Goal: Transaction & Acquisition: Purchase product/service

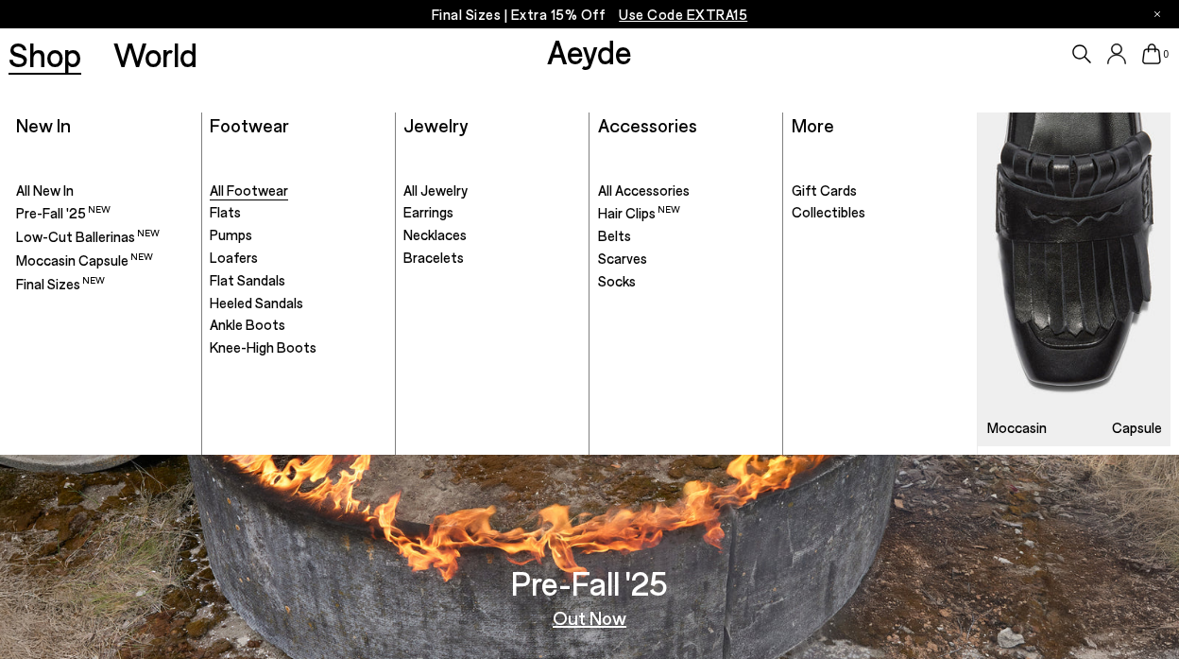
click at [245, 192] on span "All Footwear" at bounding box center [249, 189] width 78 height 17
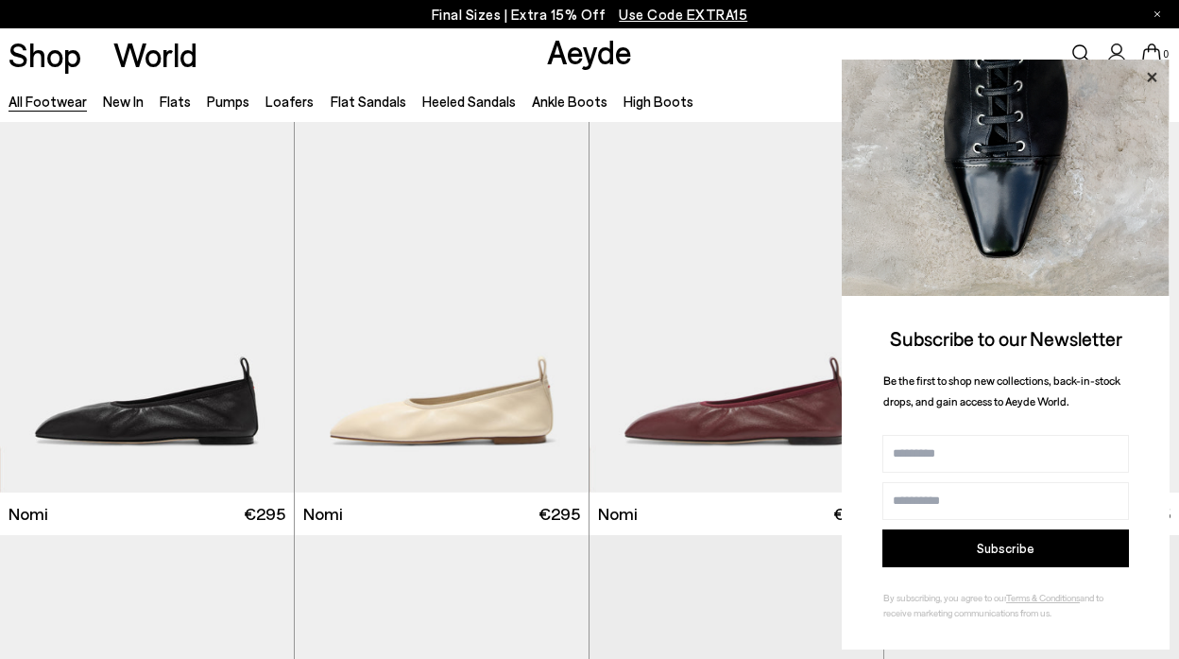
click at [1160, 72] on icon at bounding box center [1152, 77] width 25 height 25
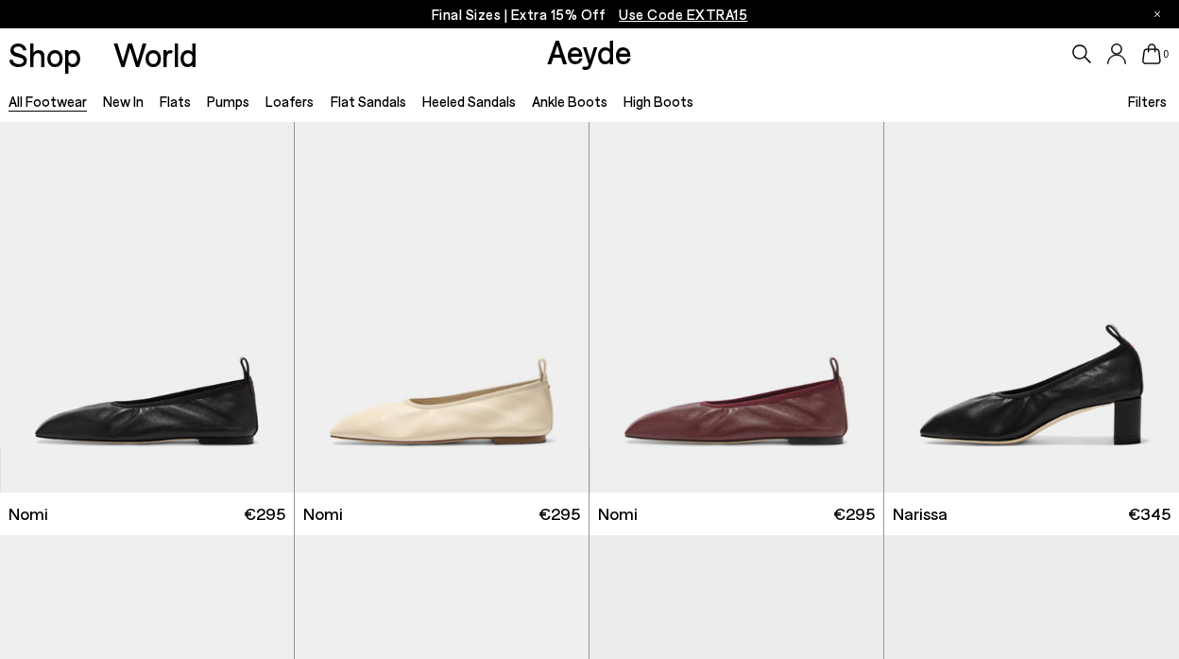
click at [1133, 106] on span "Filters" at bounding box center [1147, 101] width 39 height 17
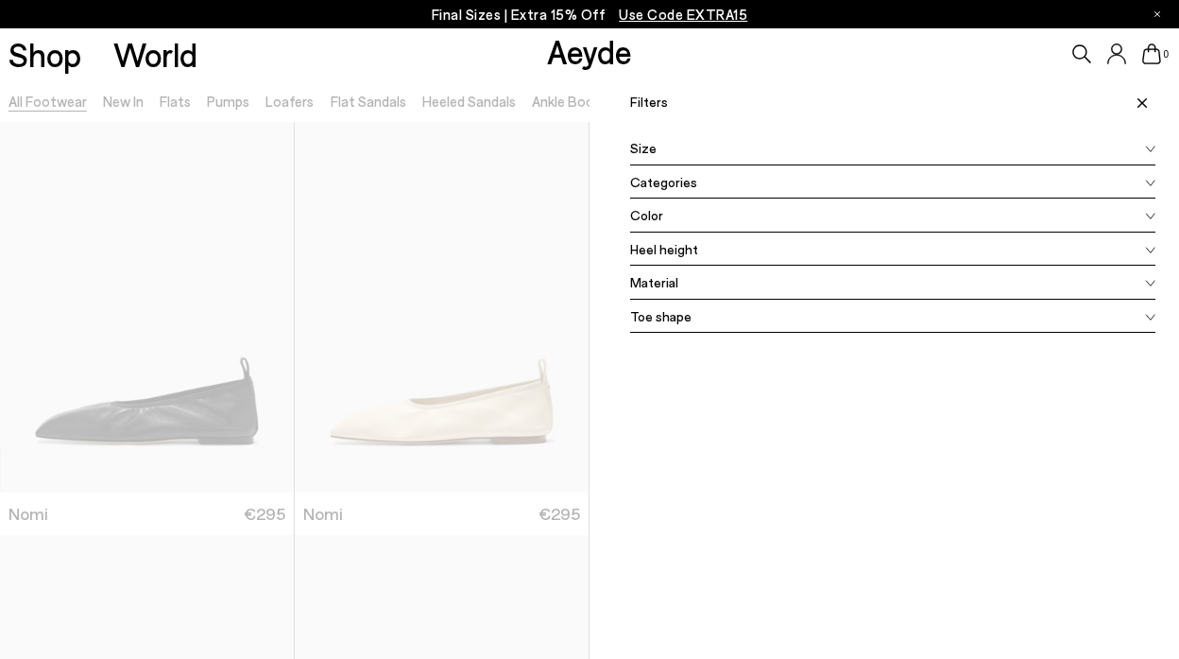
click at [653, 212] on span "Color" at bounding box center [646, 215] width 33 height 20
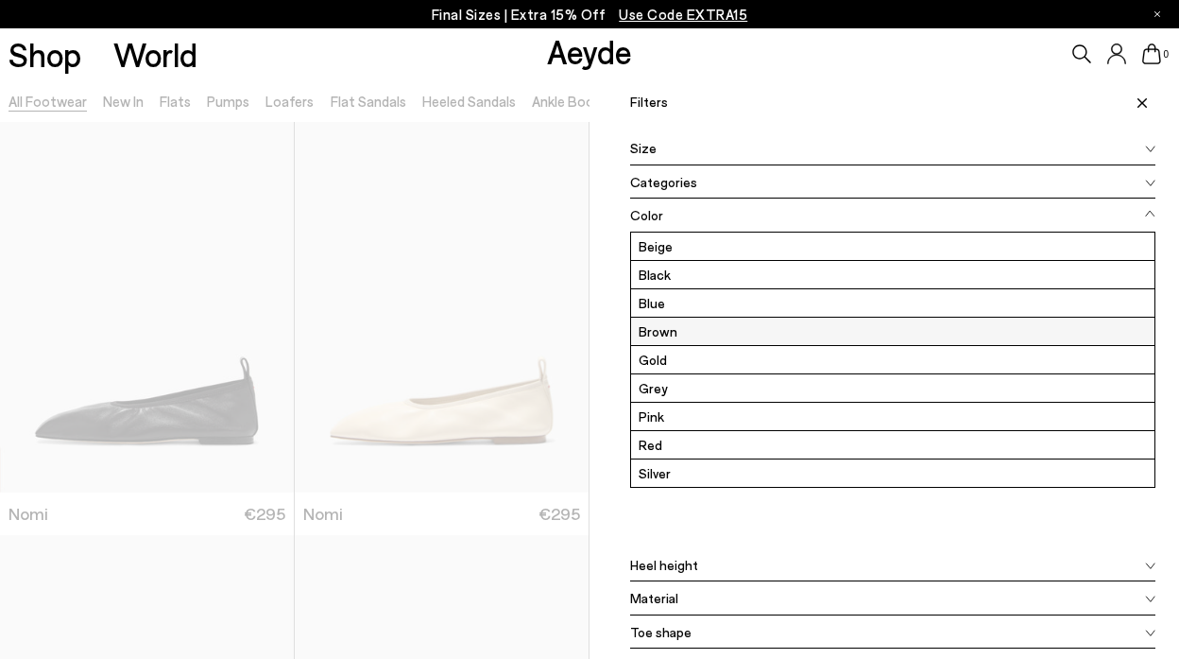
click at [675, 325] on label "Brown" at bounding box center [893, 331] width 524 height 27
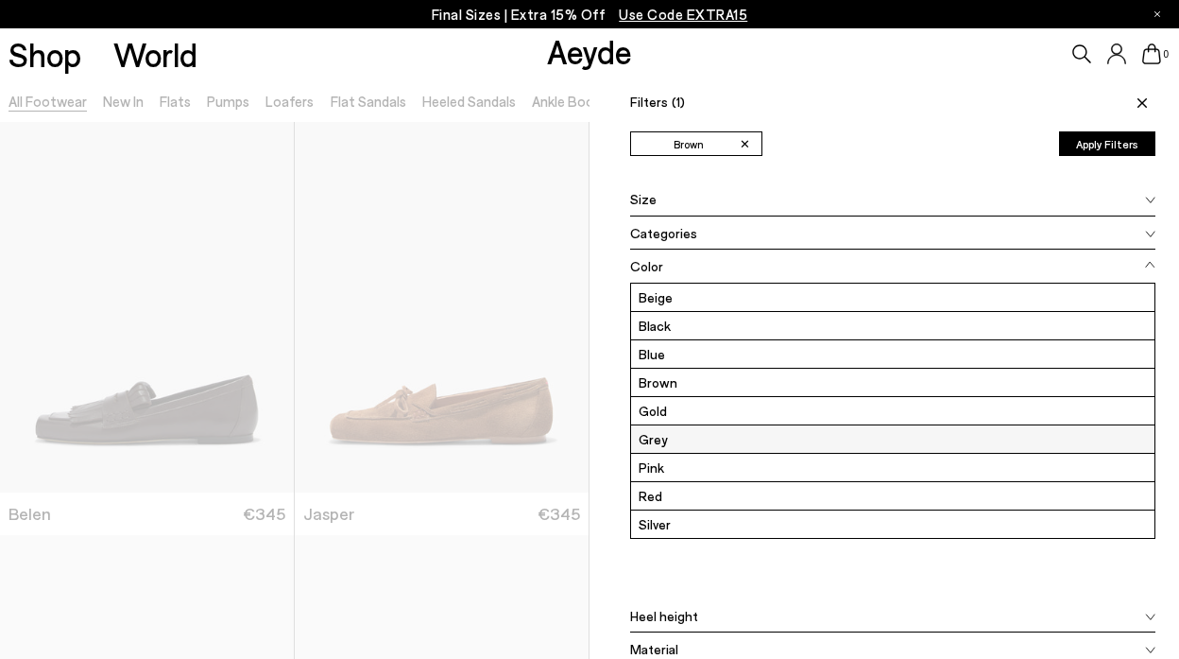
click at [668, 435] on label "Grey" at bounding box center [893, 438] width 524 height 27
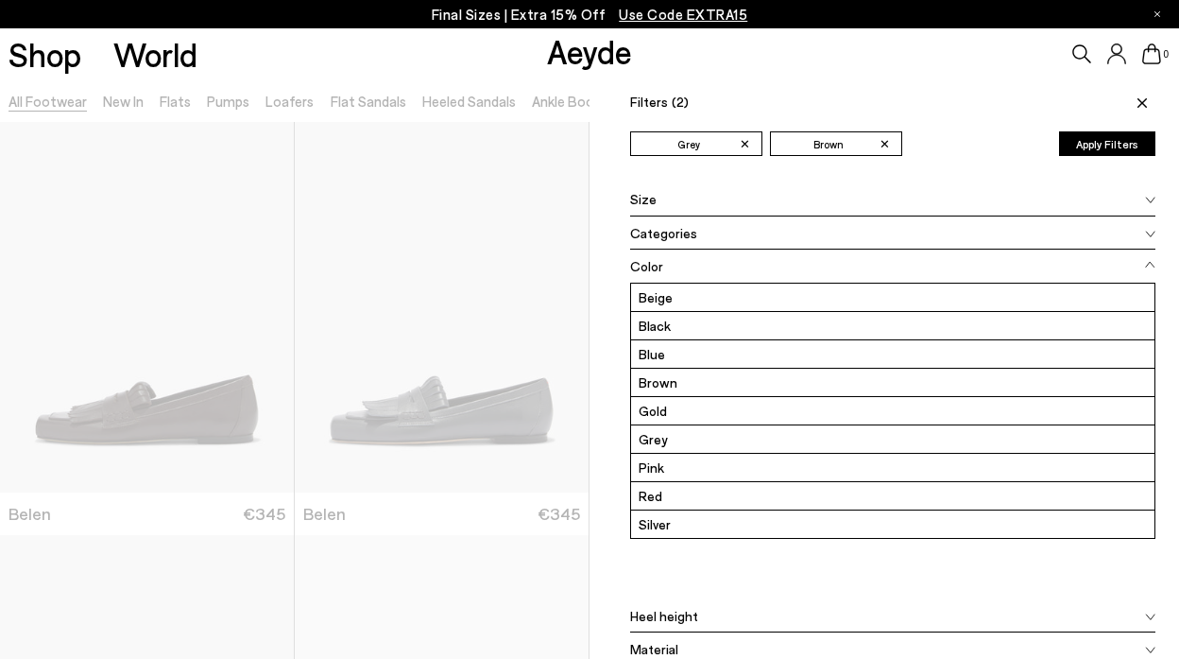
click at [1129, 149] on button "Apply Filters" at bounding box center [1107, 143] width 96 height 25
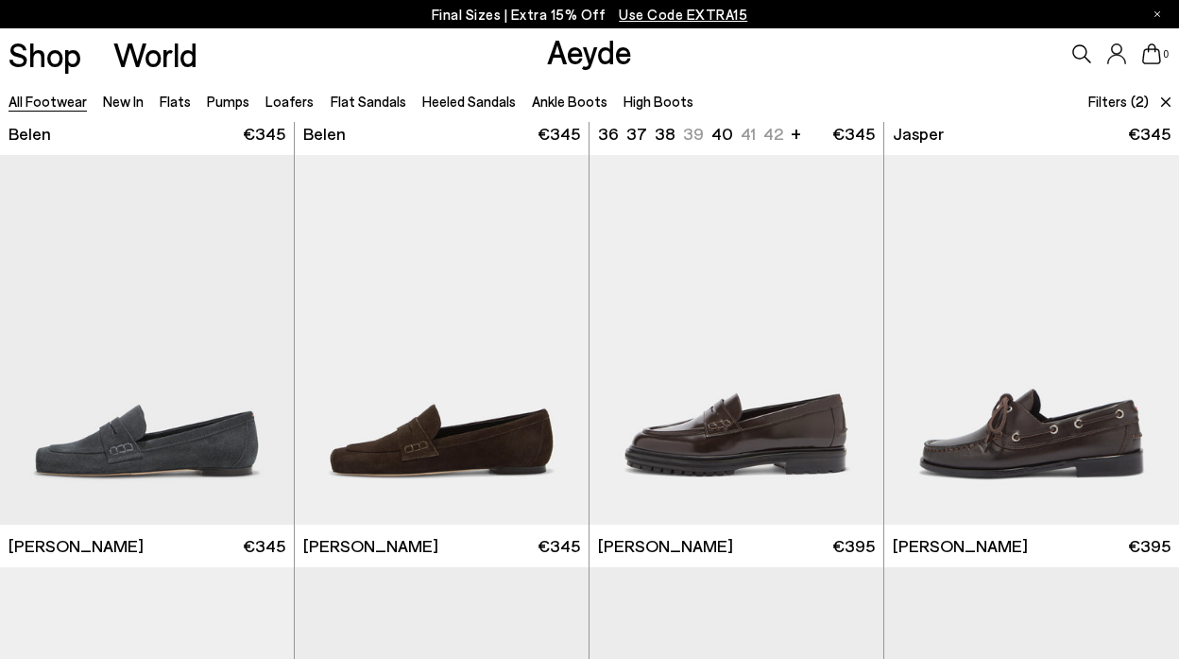
scroll to position [392, 0]
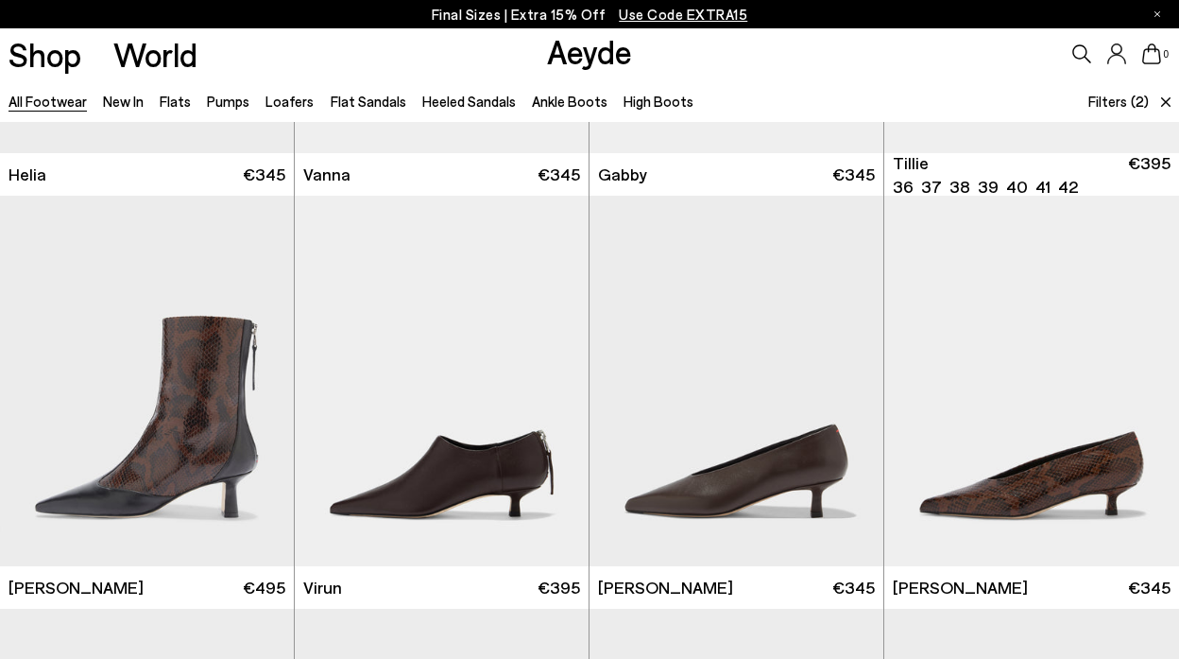
scroll to position [1989, 0]
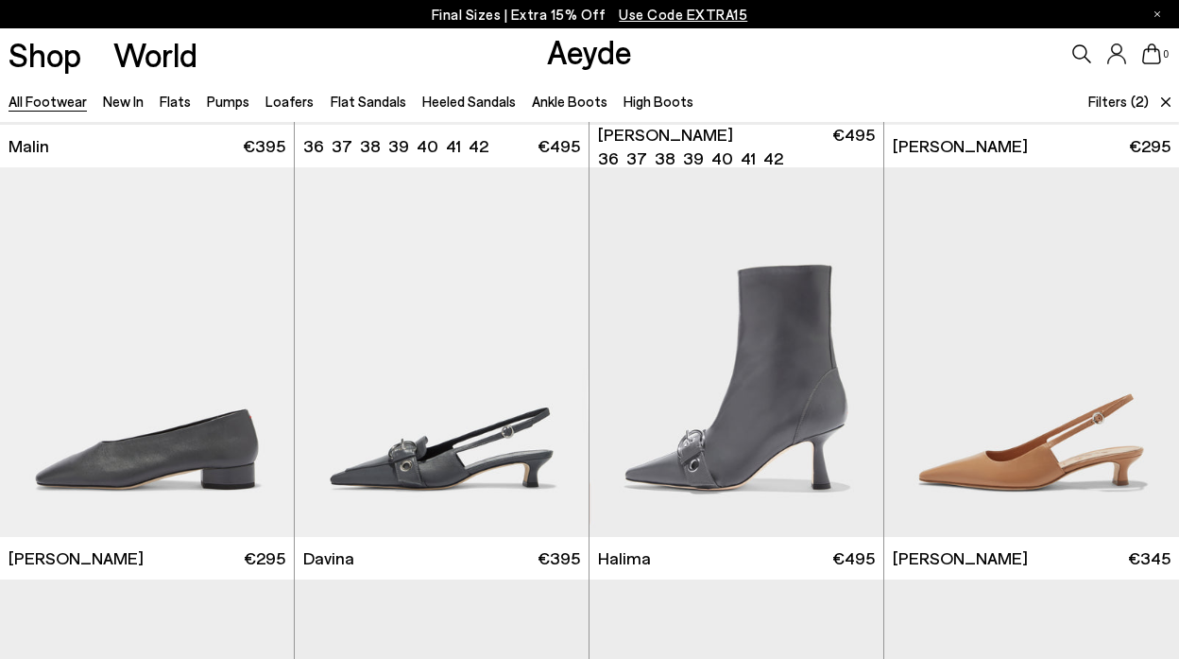
scroll to position [3666, 0]
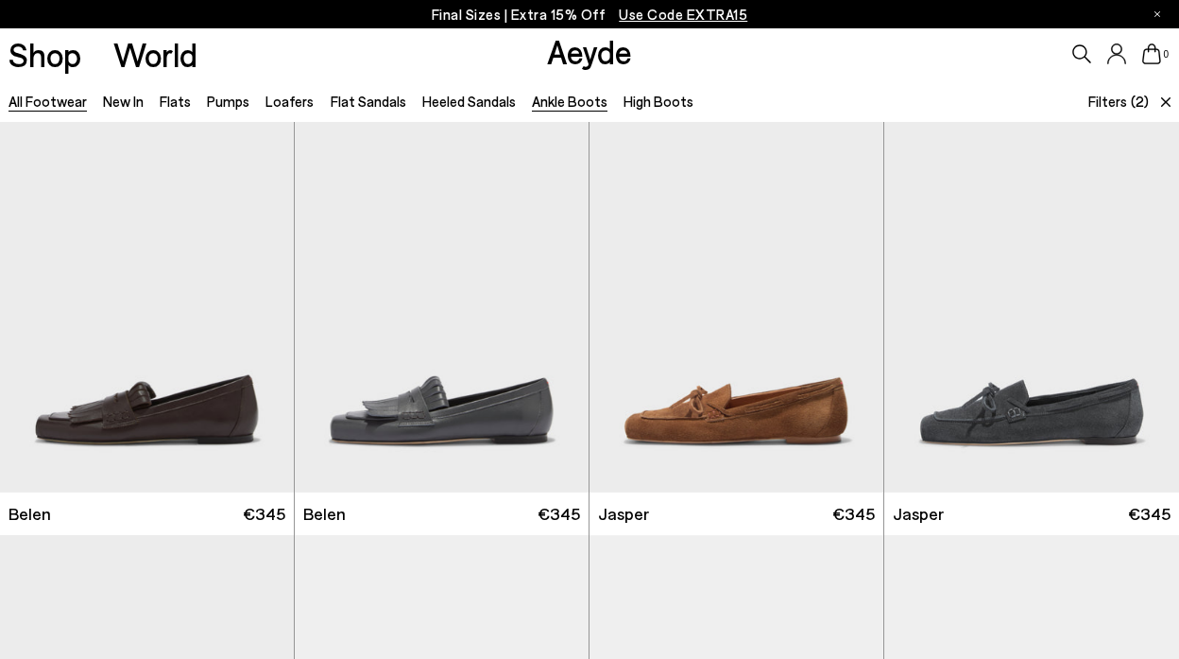
click at [545, 104] on link "Ankle Boots" at bounding box center [570, 101] width 76 height 17
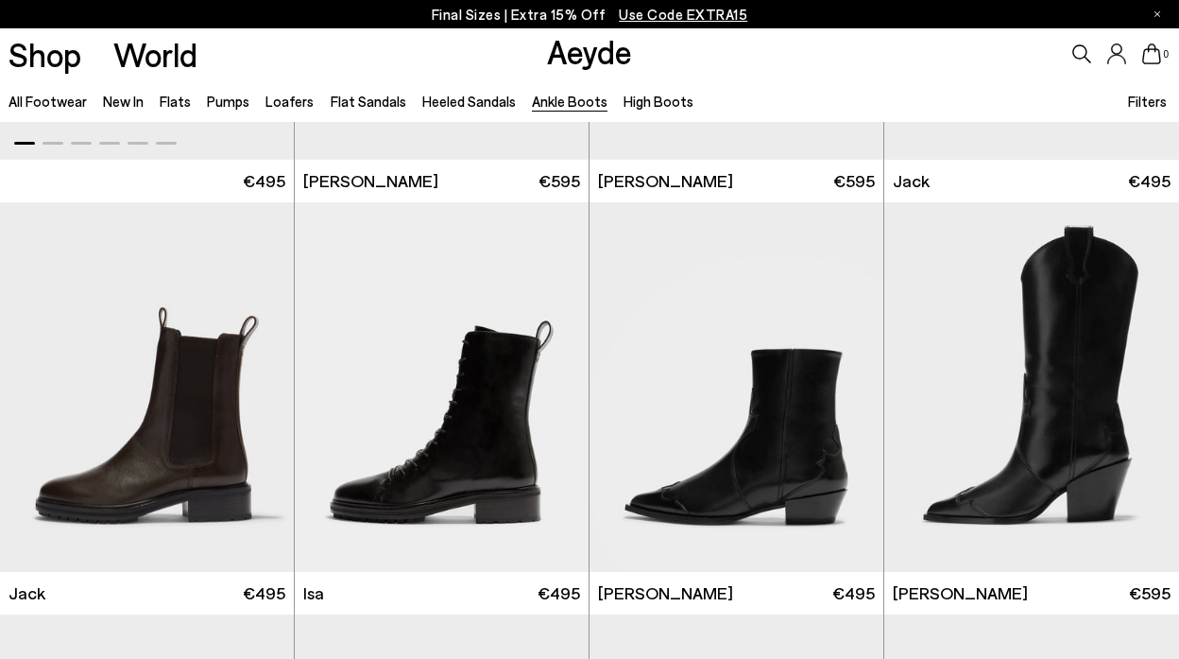
scroll to position [2804, 0]
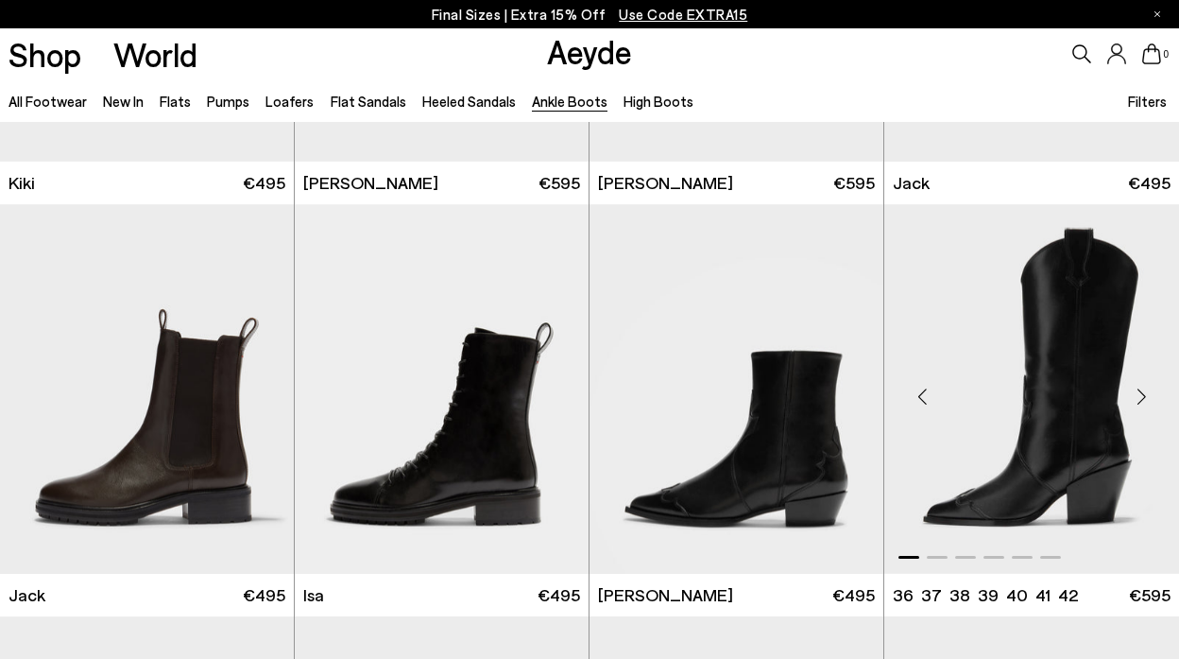
click at [1126, 378] on div "Next slide" at bounding box center [1141, 396] width 57 height 57
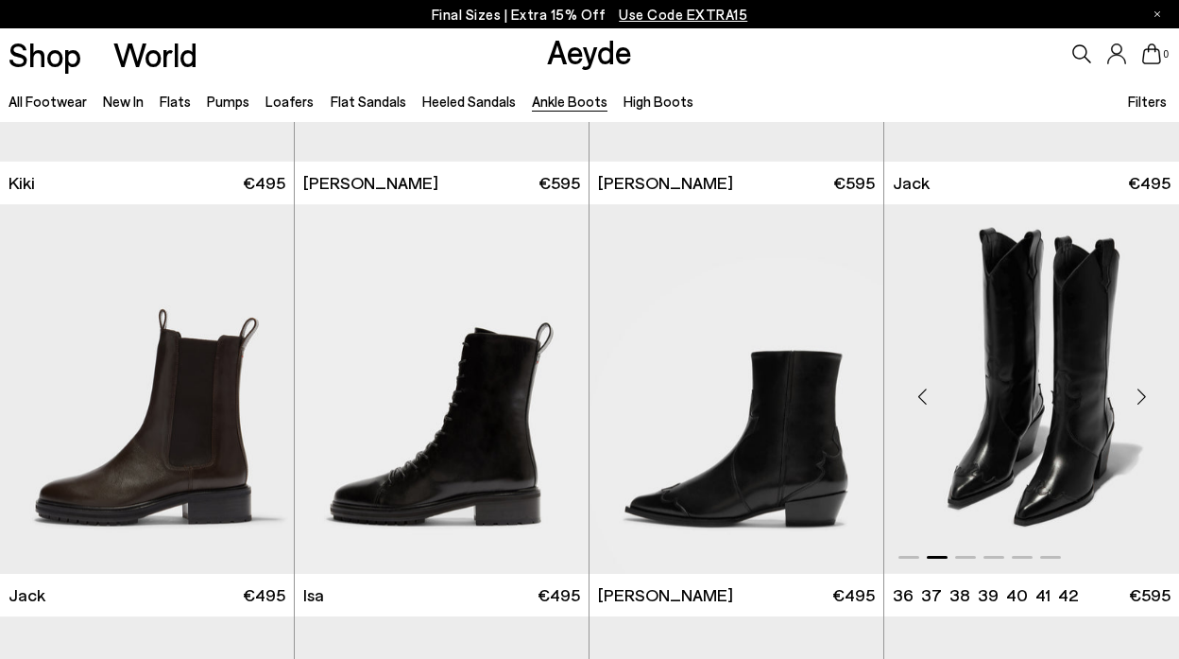
click at [1054, 426] on img "2 / 6" at bounding box center [1032, 389] width 295 height 370
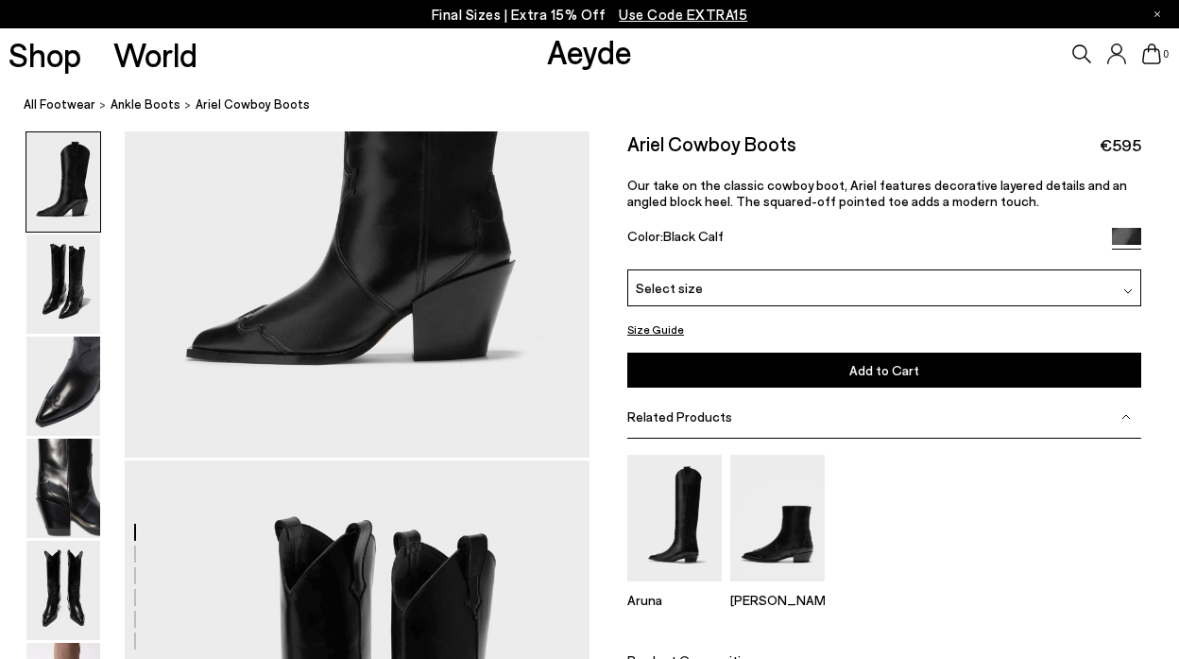
scroll to position [298, 0]
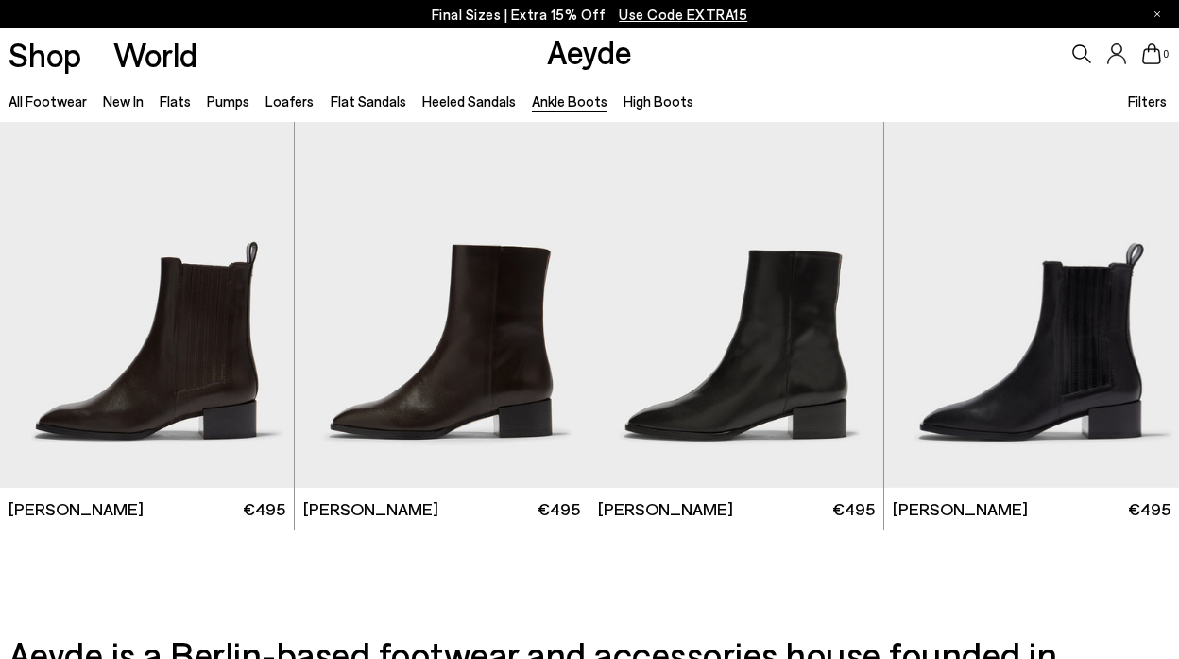
scroll to position [3295, 0]
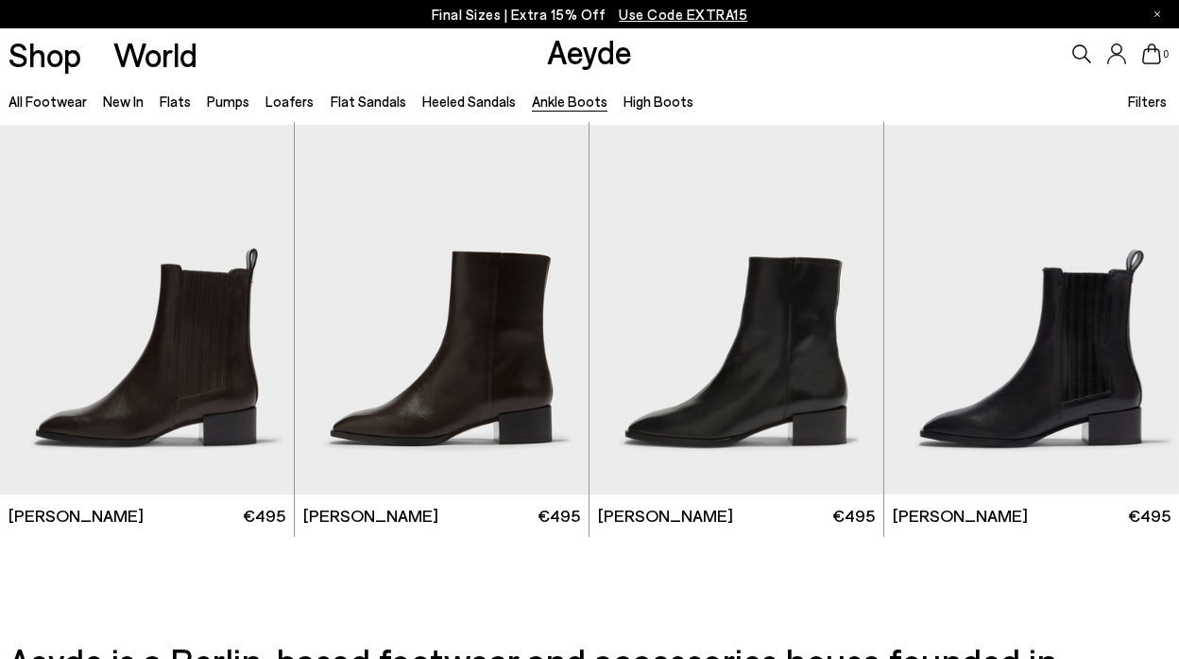
click at [1082, 55] on icon at bounding box center [1082, 53] width 19 height 19
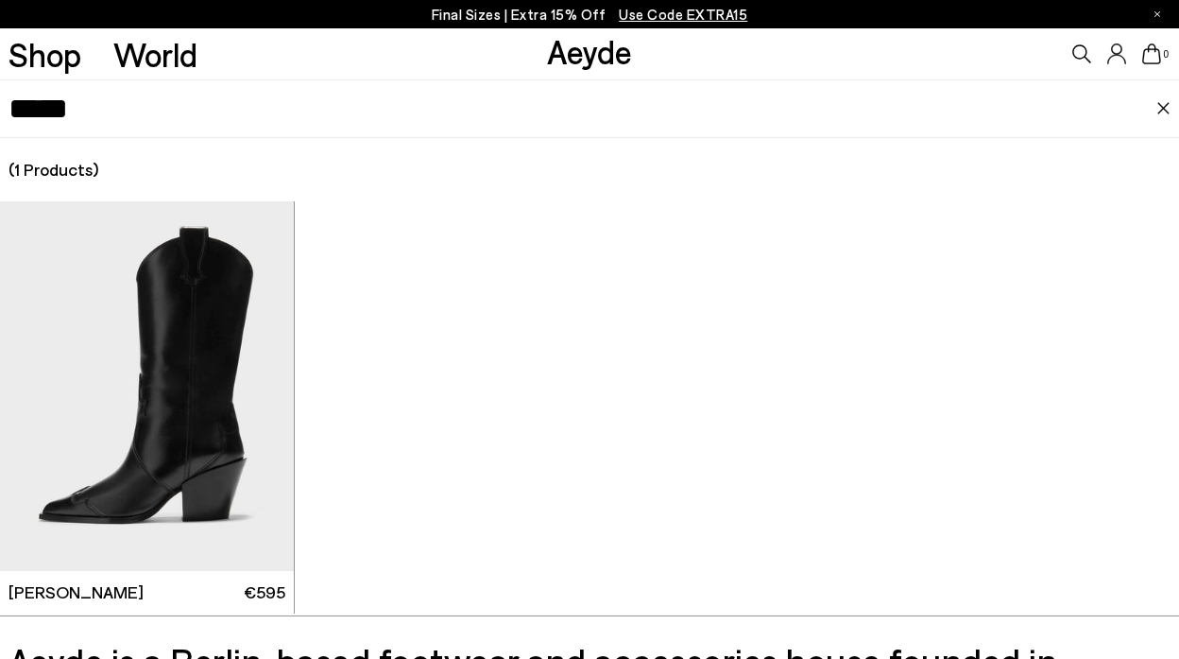
type input "*****"
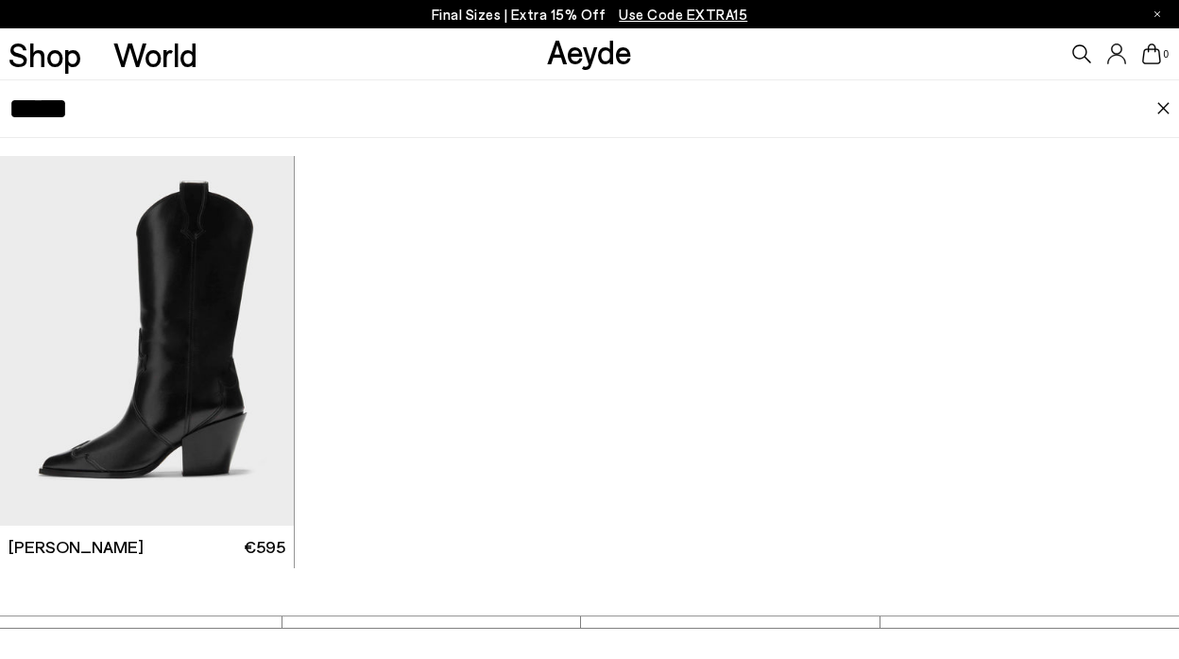
scroll to position [3740, 0]
